Goal: Transaction & Acquisition: Subscribe to service/newsletter

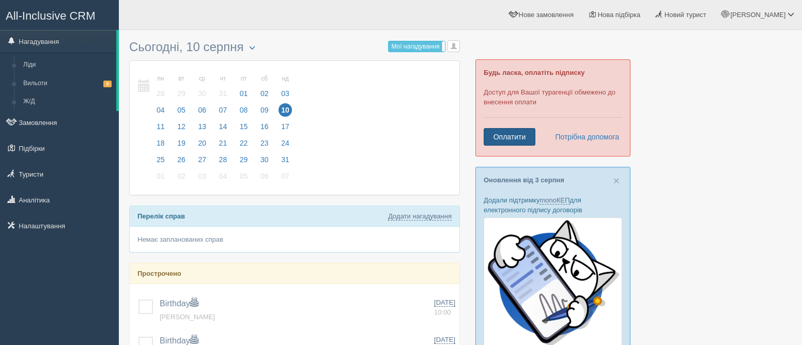
drag, startPoint x: 509, startPoint y: 139, endPoint x: 517, endPoint y: 143, distance: 9.0
click at [509, 139] on link "Оплатити" at bounding box center [510, 137] width 52 height 18
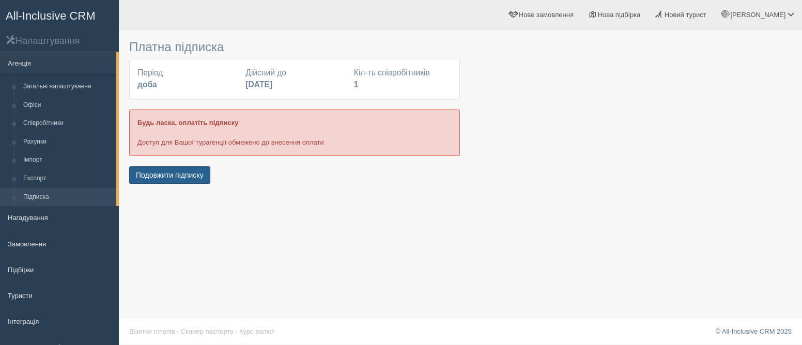
click at [173, 176] on button "Подовжити підписку" at bounding box center [169, 175] width 81 height 18
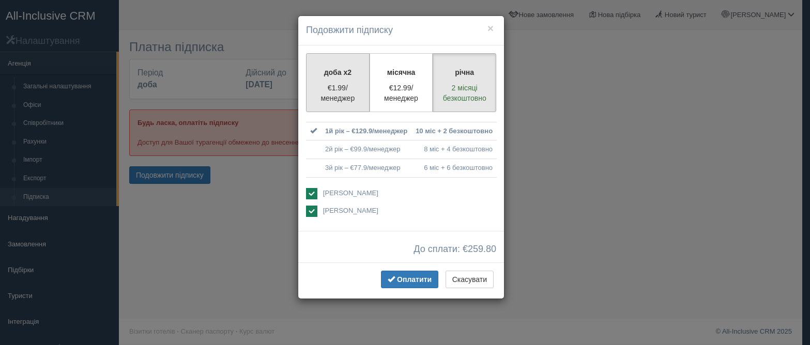
drag, startPoint x: 336, startPoint y: 90, endPoint x: 342, endPoint y: 116, distance: 26.1
click at [337, 93] on p "€1.99/менеджер" at bounding box center [338, 93] width 50 height 21
radio input "true"
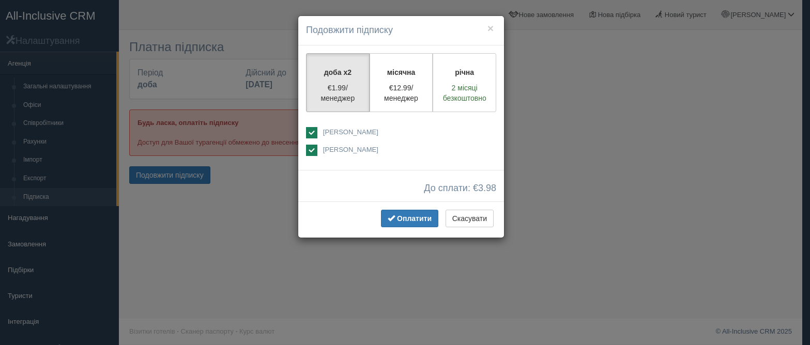
click at [311, 131] on ins at bounding box center [311, 132] width 11 height 11
checkbox input "false"
click at [413, 220] on span "Оплатити" at bounding box center [414, 219] width 35 height 8
